Goal: Task Accomplishment & Management: Complete application form

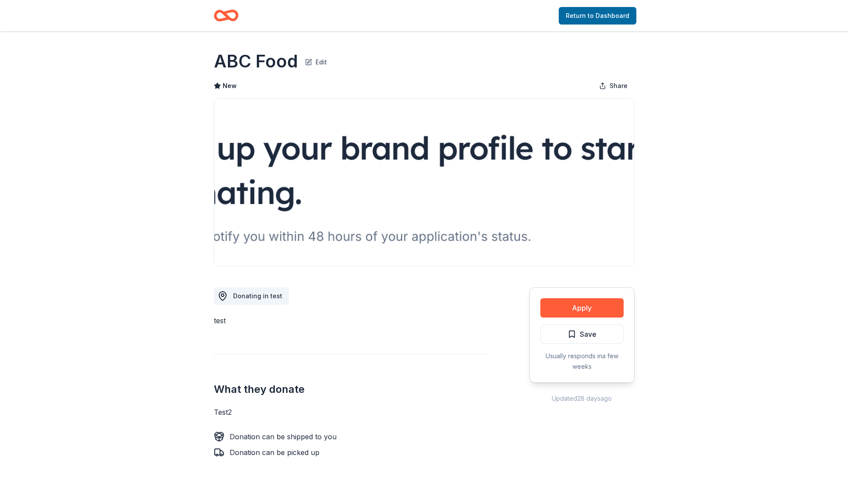
click at [319, 66] on button "Edit" at bounding box center [316, 61] width 22 height 12
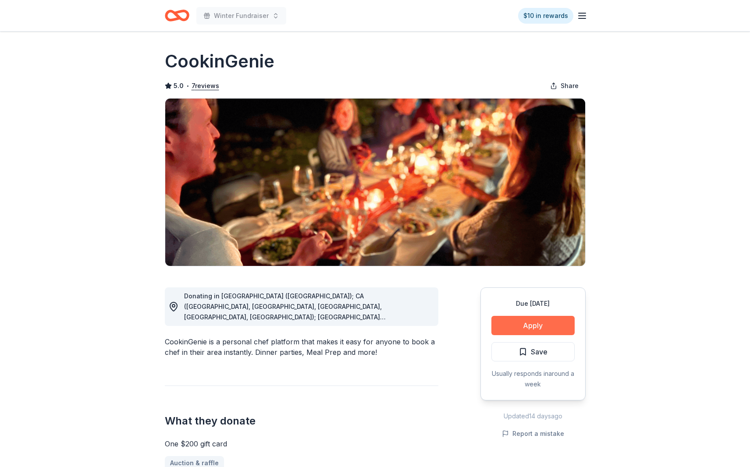
click at [548, 324] on button "Apply" at bounding box center [532, 325] width 83 height 19
click at [523, 327] on button "Apply" at bounding box center [532, 325] width 83 height 19
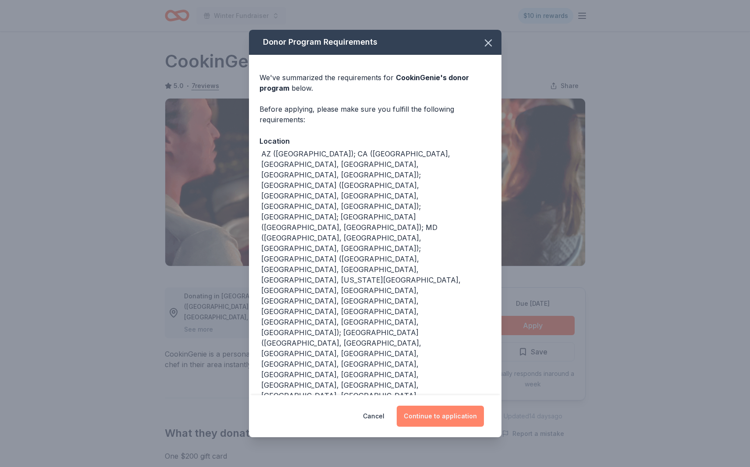
click at [415, 412] on button "Continue to application" at bounding box center [440, 416] width 87 height 21
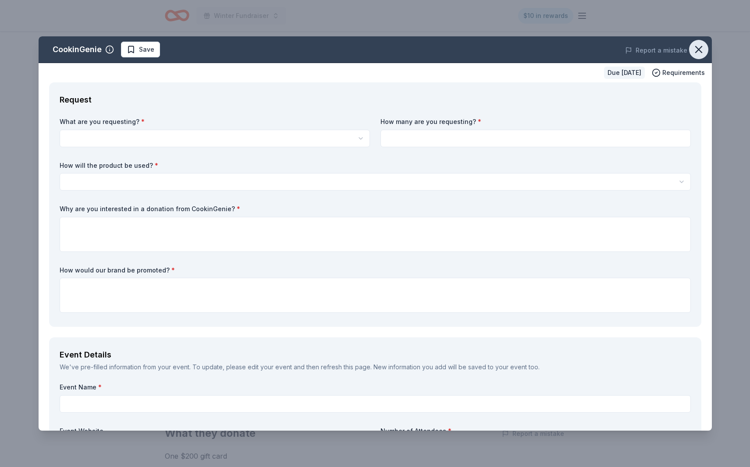
click at [696, 51] on icon "button" at bounding box center [699, 49] width 6 height 6
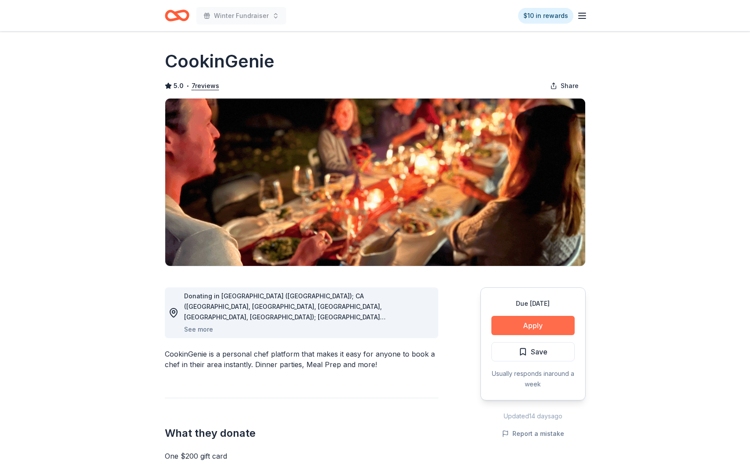
click at [534, 324] on button "Apply" at bounding box center [532, 325] width 83 height 19
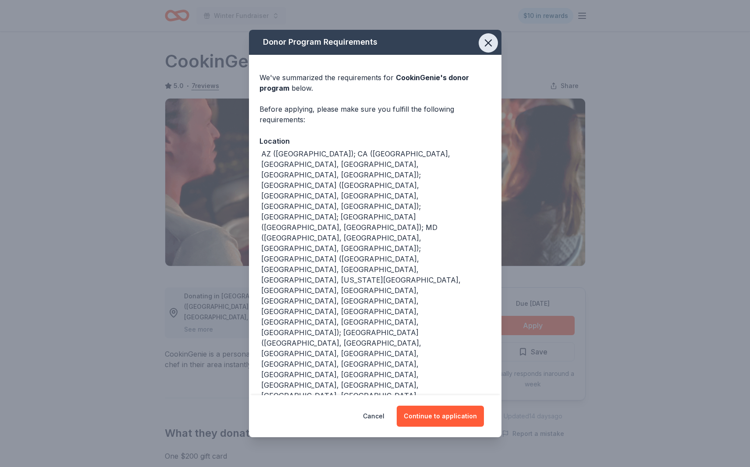
click at [495, 49] on button "button" at bounding box center [488, 42] width 19 height 19
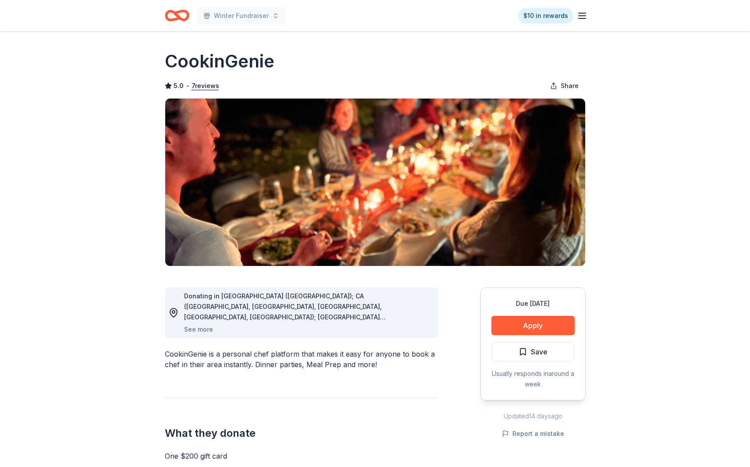
click at [185, 18] on icon "Home" at bounding box center [181, 15] width 14 height 9
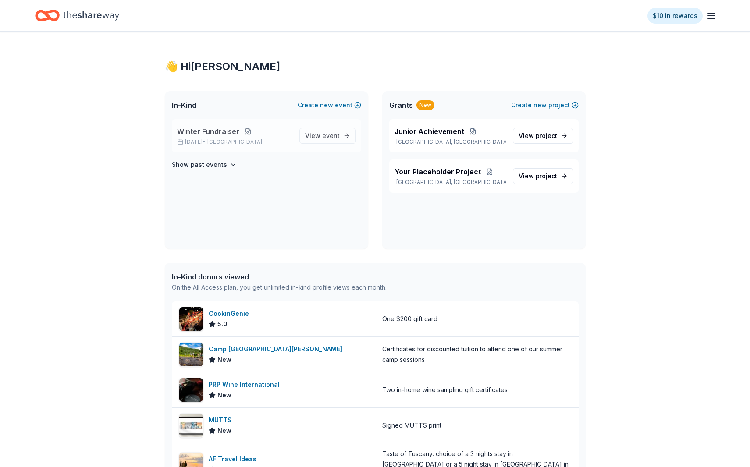
click at [247, 132] on button at bounding box center [248, 131] width 18 height 7
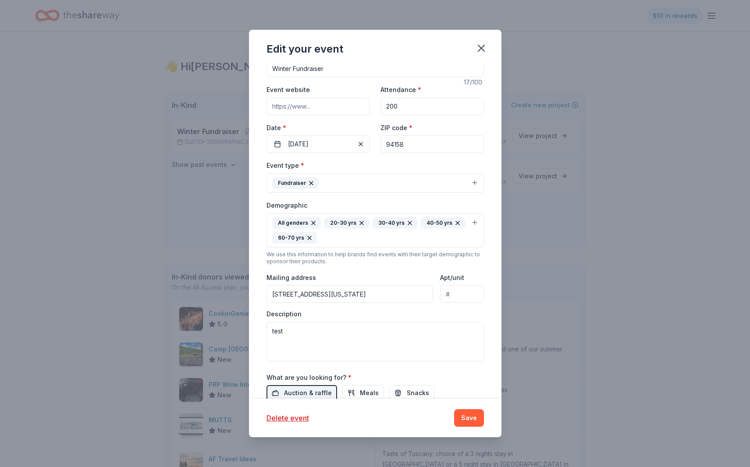
scroll to position [74, 0]
click at [430, 145] on input "94158" at bounding box center [432, 144] width 103 height 18
type input "75001"
click at [476, 420] on button "Save" at bounding box center [469, 418] width 30 height 18
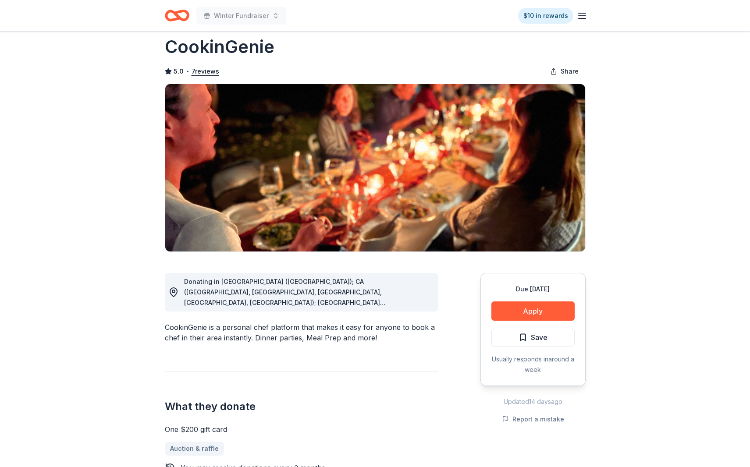
scroll to position [4, 0]
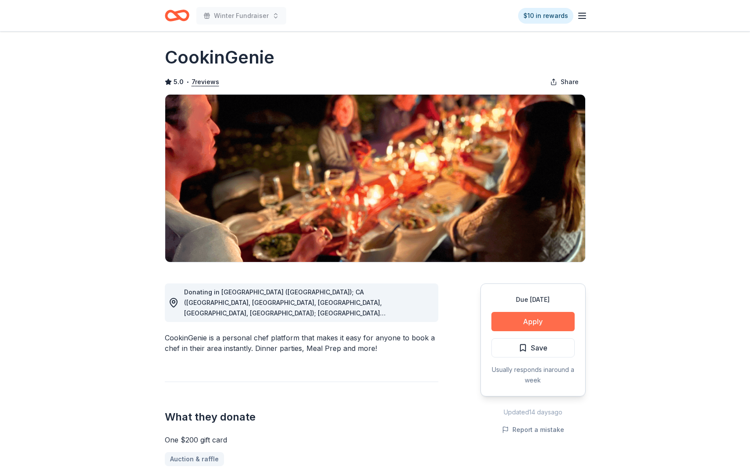
click at [551, 326] on button "Apply" at bounding box center [532, 321] width 83 height 19
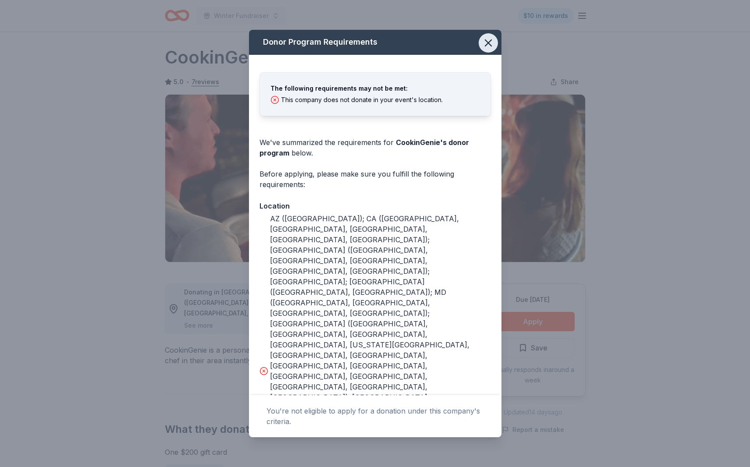
click at [486, 43] on icon "button" at bounding box center [488, 43] width 12 height 12
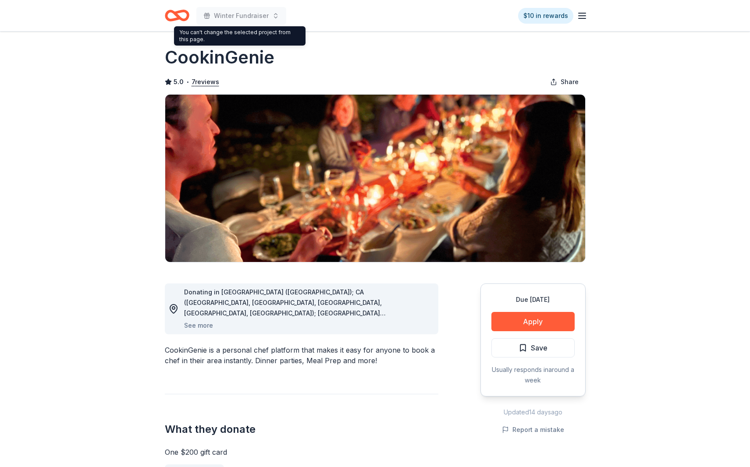
click at [182, 15] on icon "Home" at bounding box center [177, 15] width 25 height 21
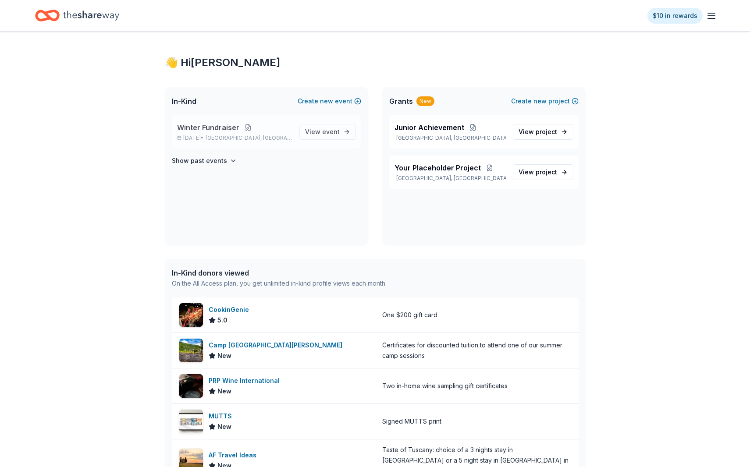
click at [250, 124] on button at bounding box center [248, 127] width 18 height 7
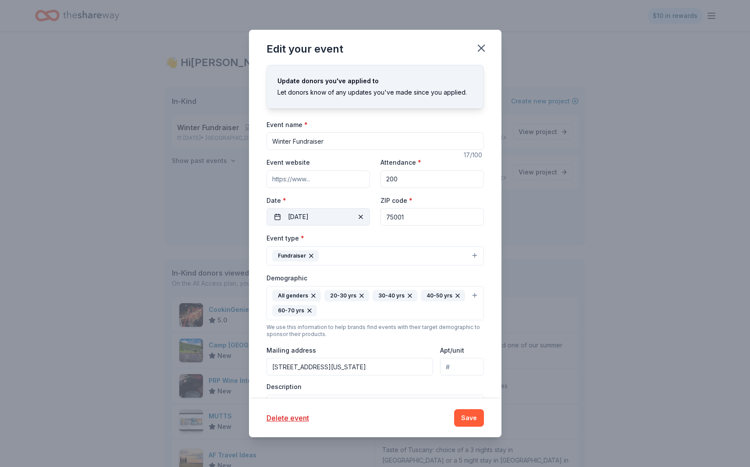
click at [306, 218] on button "10/30/2025" at bounding box center [318, 217] width 103 height 18
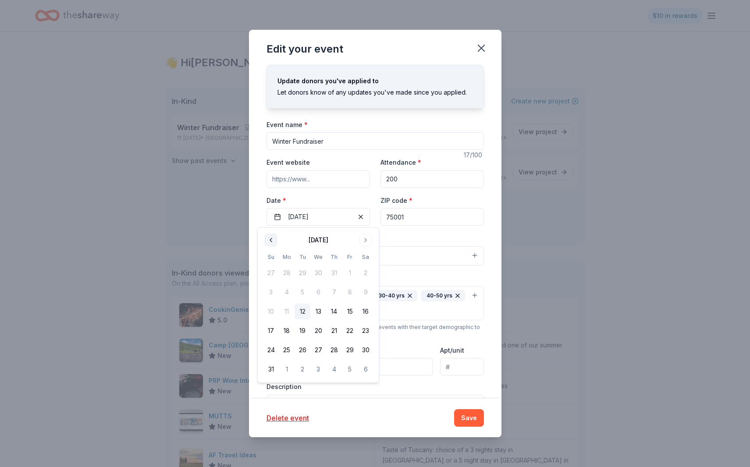
click at [275, 240] on button "Go to previous month" at bounding box center [271, 240] width 12 height 12
click at [363, 242] on button "Go to next month" at bounding box center [365, 240] width 12 height 12
click at [364, 241] on button "Go to next month" at bounding box center [365, 240] width 12 height 12
click at [337, 312] on button "14" at bounding box center [334, 312] width 16 height 16
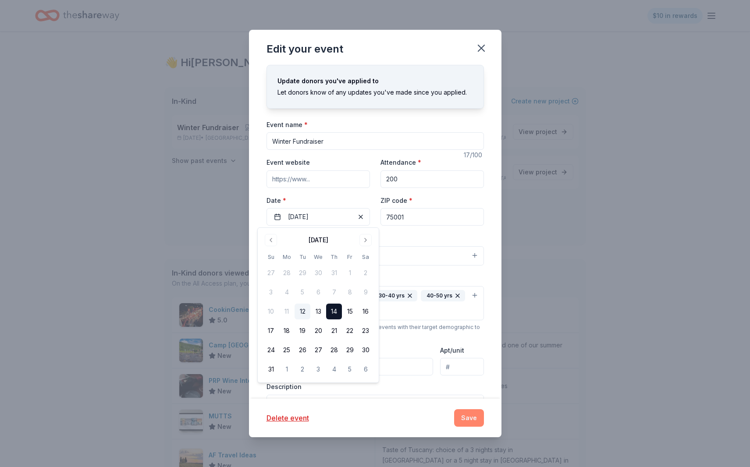
click at [475, 421] on button "Save" at bounding box center [469, 418] width 30 height 18
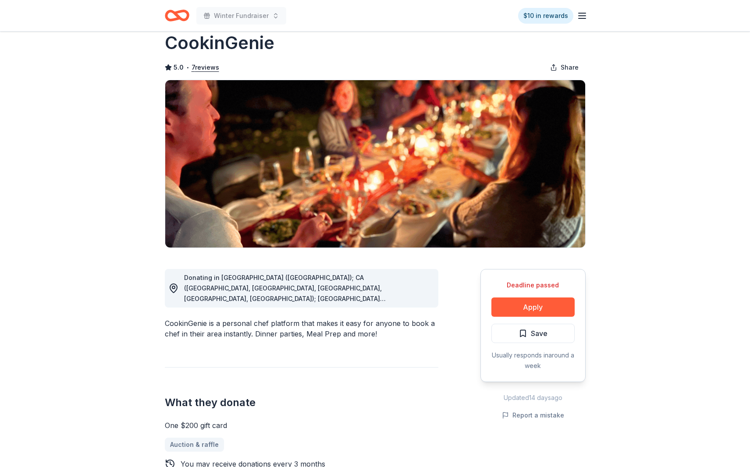
scroll to position [20, 0]
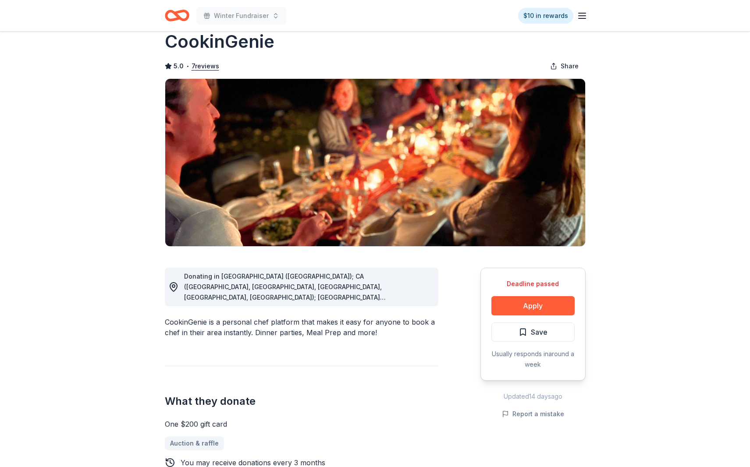
click at [531, 318] on div "Deadline passed Apply Save Usually responds in around a week" at bounding box center [532, 324] width 105 height 113
click at [532, 309] on button "Apply" at bounding box center [532, 305] width 83 height 19
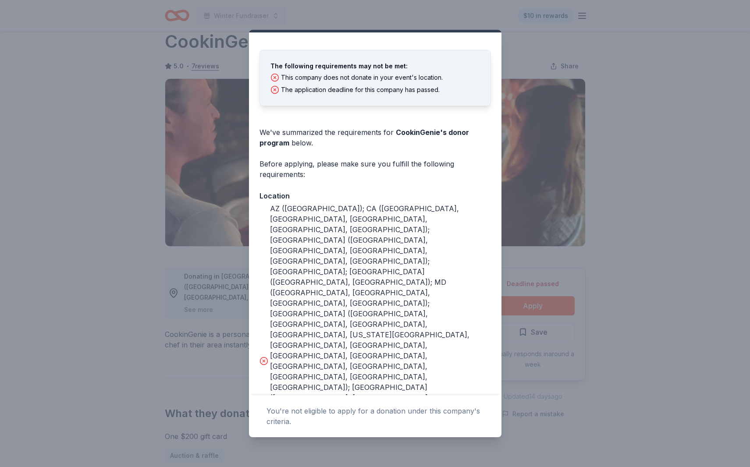
scroll to position [0, 0]
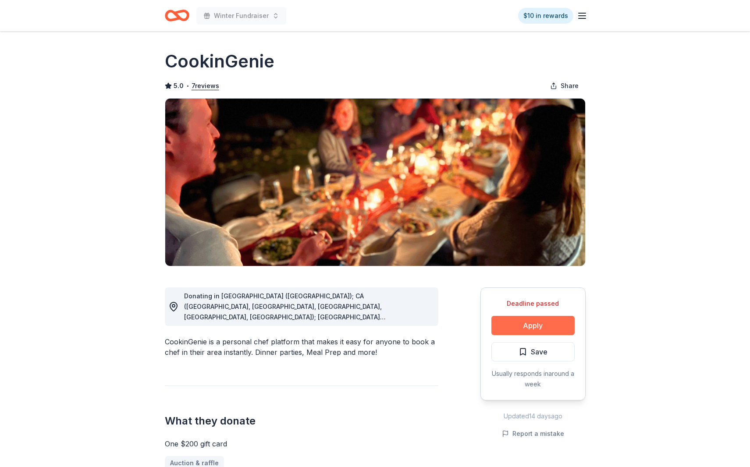
click at [530, 330] on button "Apply" at bounding box center [532, 325] width 83 height 19
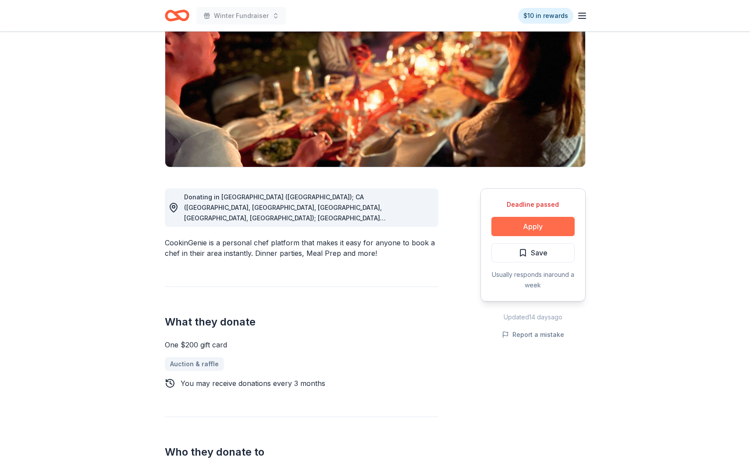
click at [548, 225] on button "Apply" at bounding box center [532, 226] width 83 height 19
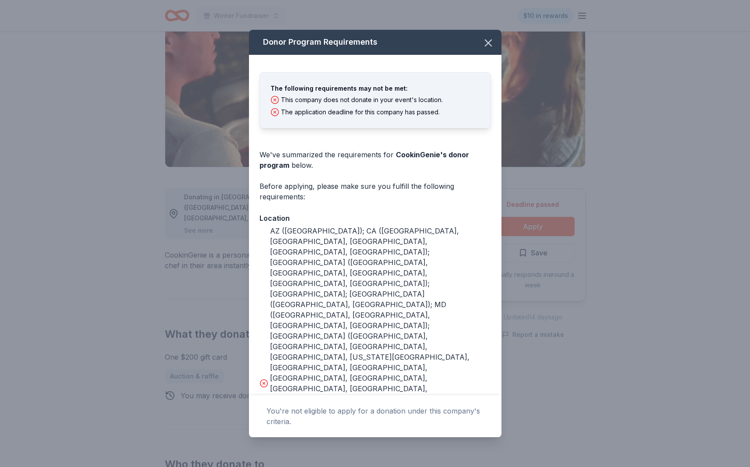
scroll to position [79, 0]
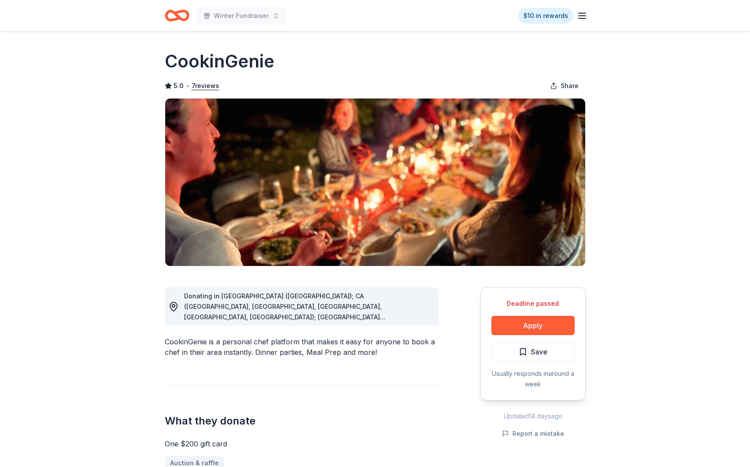
scroll to position [99, 0]
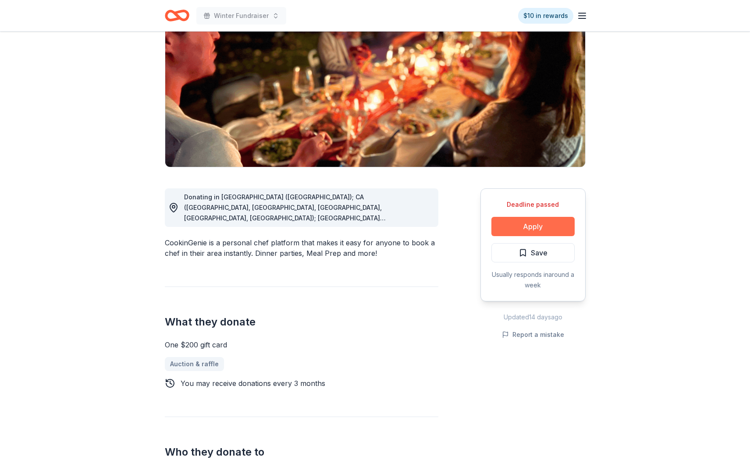
click at [531, 226] on button "Apply" at bounding box center [532, 226] width 83 height 19
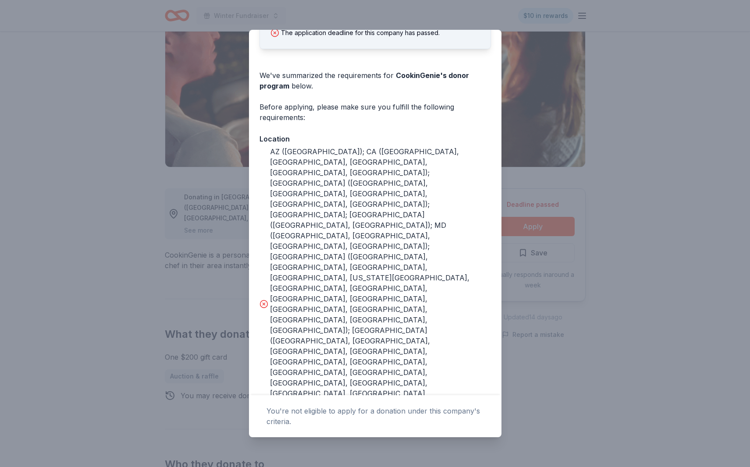
scroll to position [0, 0]
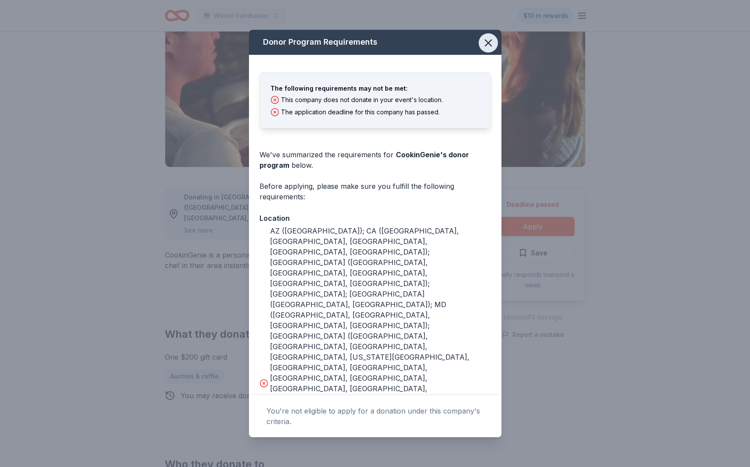
click at [485, 46] on icon "button" at bounding box center [488, 43] width 12 height 12
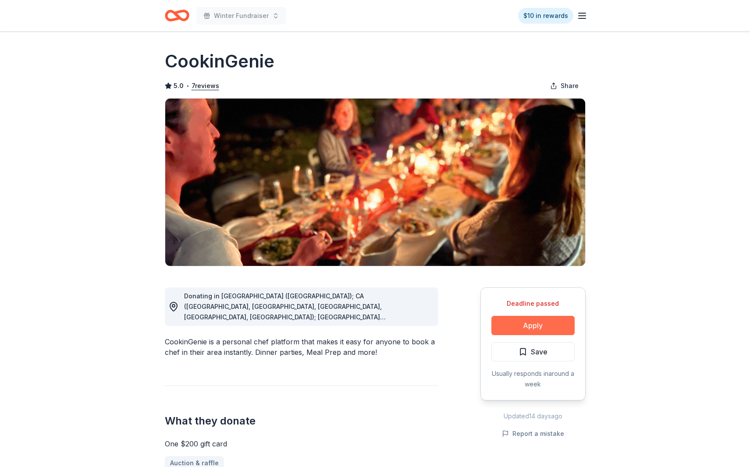
click at [539, 329] on button "Apply" at bounding box center [532, 325] width 83 height 19
